Goal: Information Seeking & Learning: Stay updated

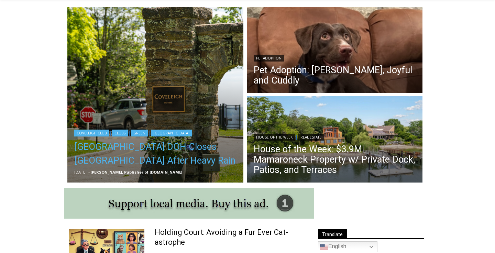
scroll to position [185, 0]
click at [111, 165] on link "Westchester County DOH Closes Coveleigh Club Beach After Heavy Rain" at bounding box center [155, 153] width 162 height 27
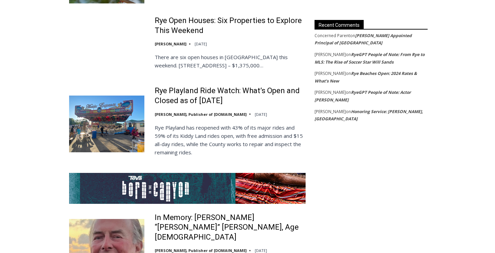
scroll to position [1178, 0]
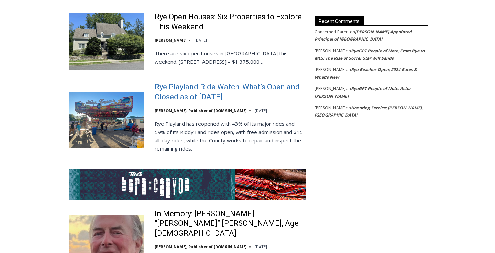
click at [161, 87] on link "Rye Playland Ride Watch: What’s Open and Closed as of Thursday, August 7, 2025" at bounding box center [230, 92] width 151 height 20
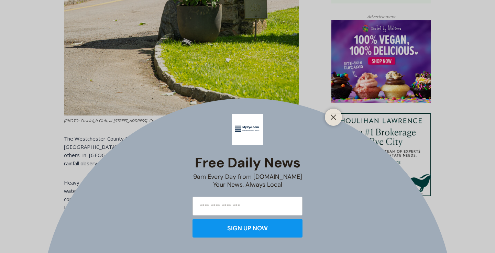
click at [452, 83] on div "Free Daily News 9am Every Day from [DOMAIN_NAME] Your News, Always Local SIGN U…" at bounding box center [247, 126] width 495 height 253
click at [332, 119] on icon "Close" at bounding box center [333, 117] width 6 height 6
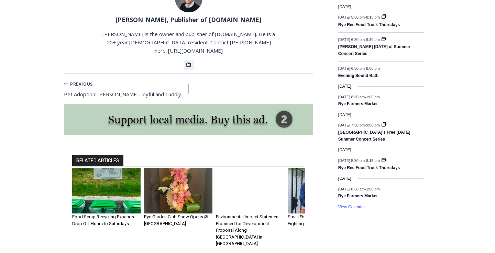
scroll to position [987, 0]
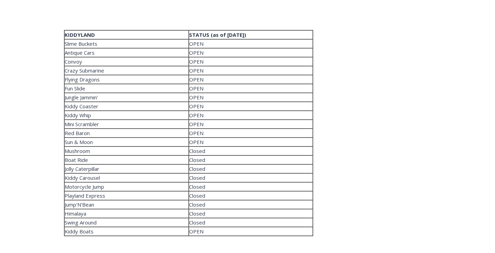
scroll to position [1388, 0]
